Goal: Transaction & Acquisition: Book appointment/travel/reservation

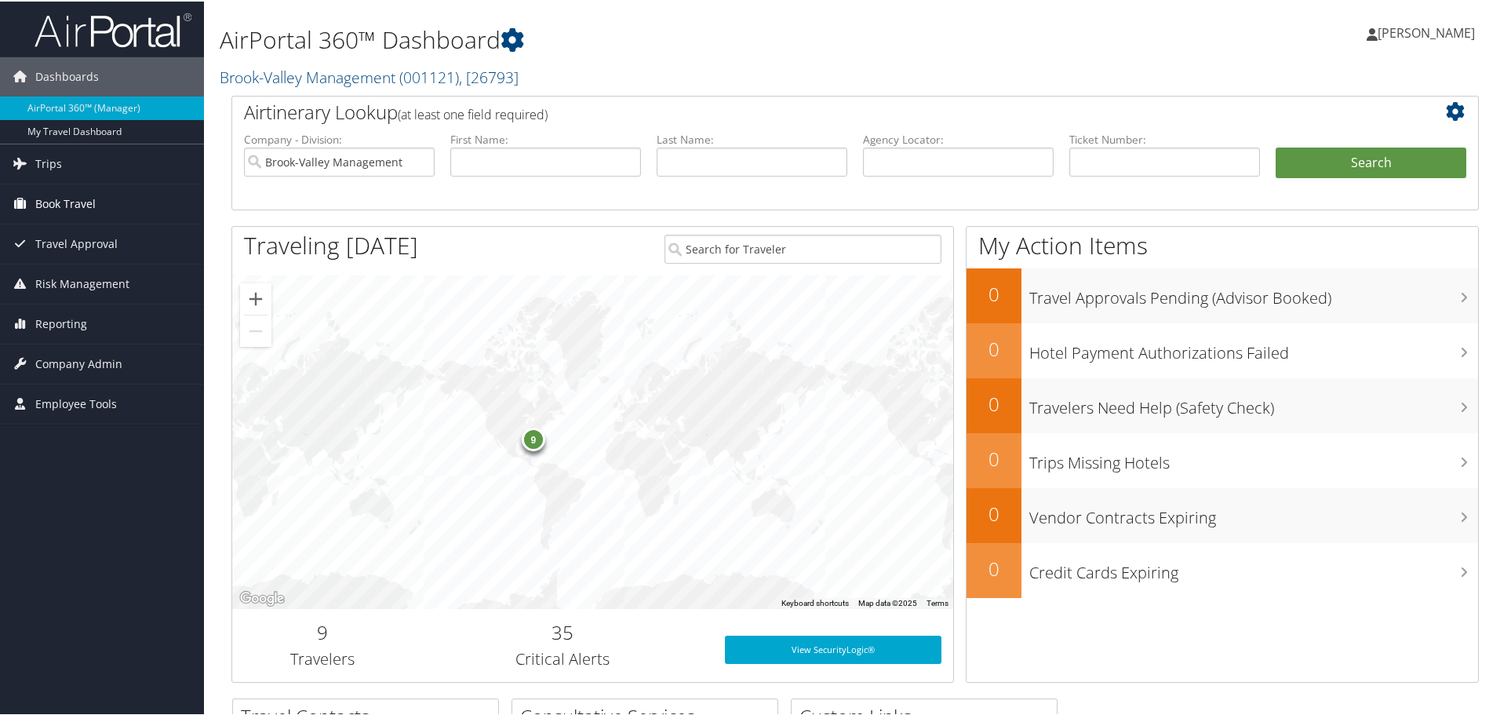
click at [86, 202] on span "Book Travel" at bounding box center [65, 202] width 60 height 39
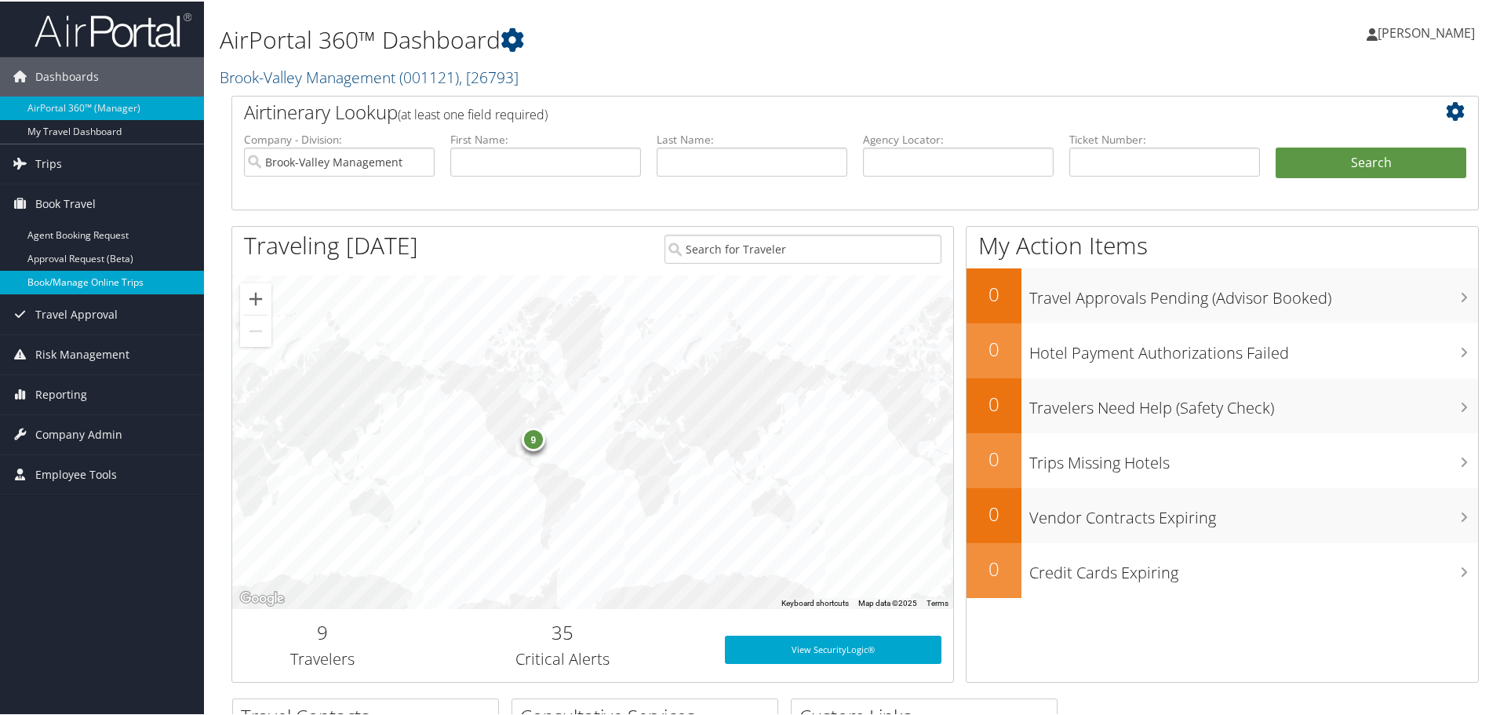
click at [81, 283] on link "Book/Manage Online Trips" at bounding box center [102, 281] width 204 height 24
